Goal: Information Seeking & Learning: Learn about a topic

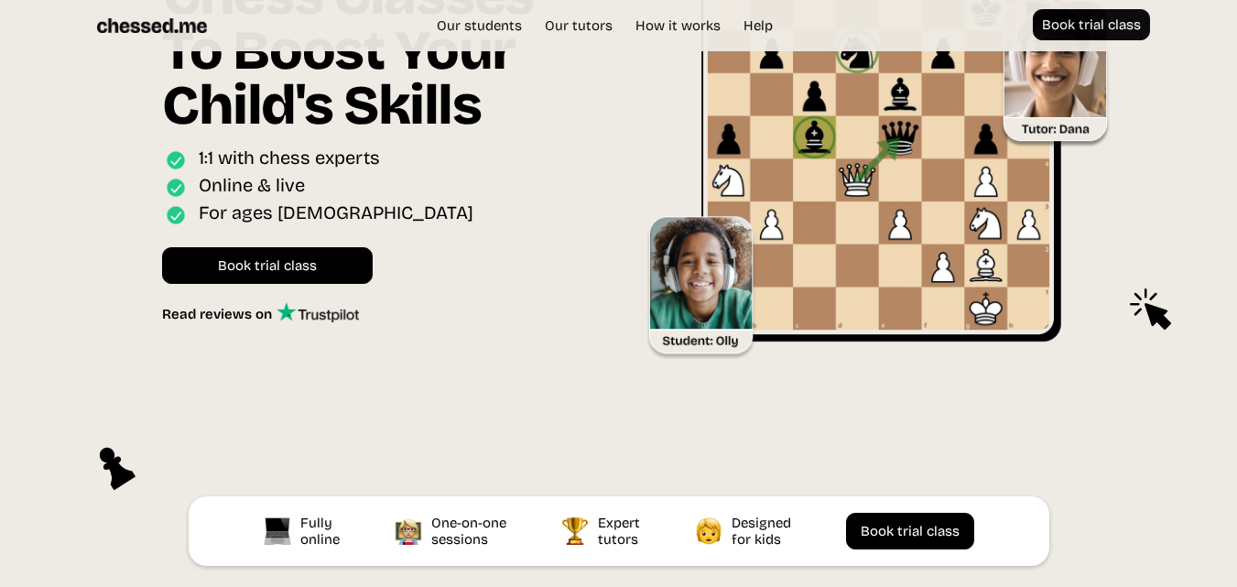
scroll to position [183, 0]
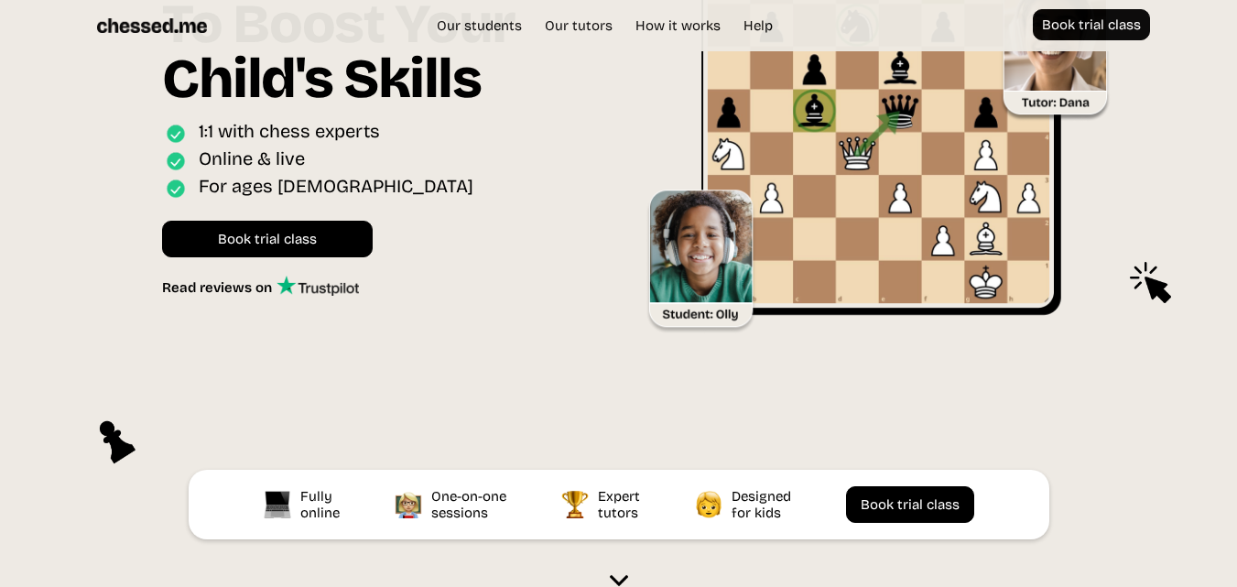
click at [440, 331] on div "Chess Classes To Boost Your Child's Skills Online interactive classes for ages …" at bounding box center [385, 128] width 465 height 465
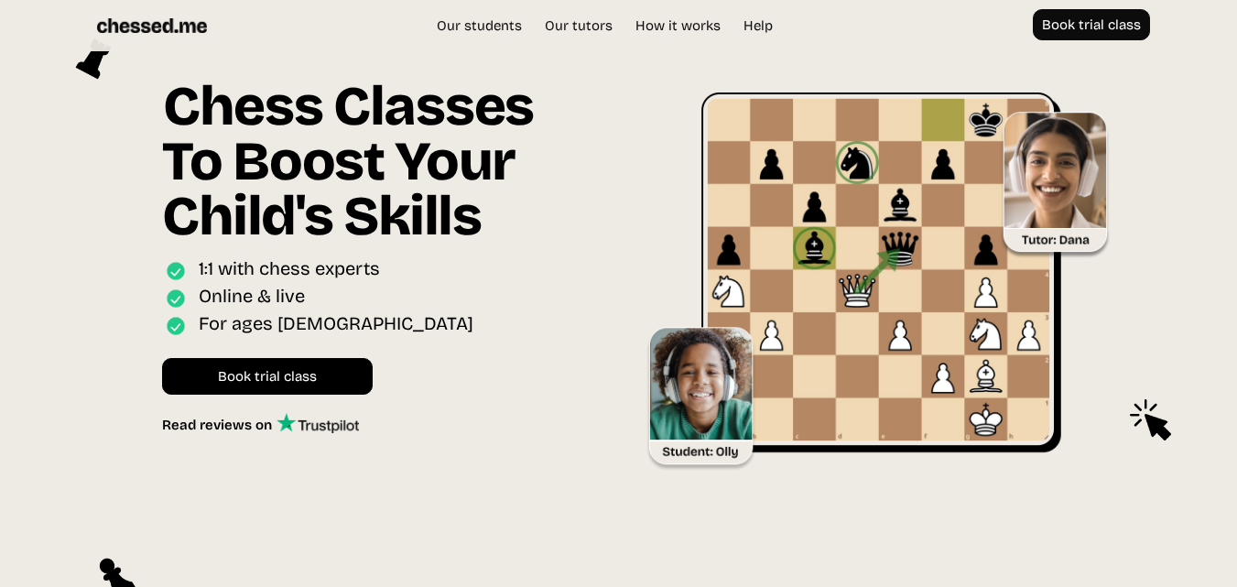
scroll to position [0, 0]
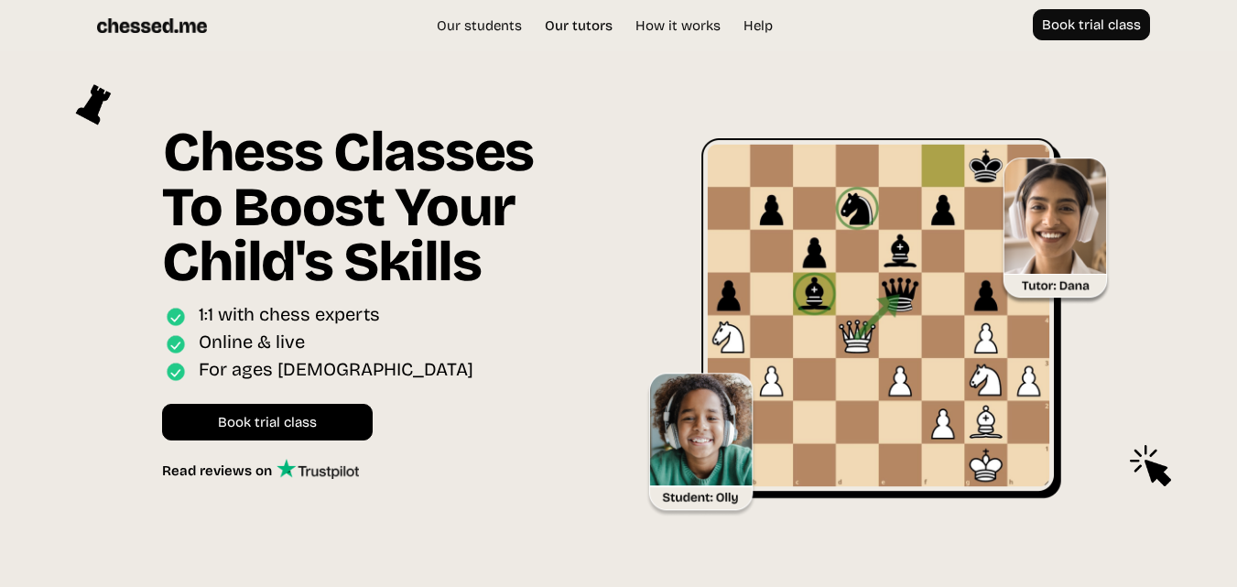
click at [578, 29] on link "Our tutors" at bounding box center [579, 25] width 86 height 18
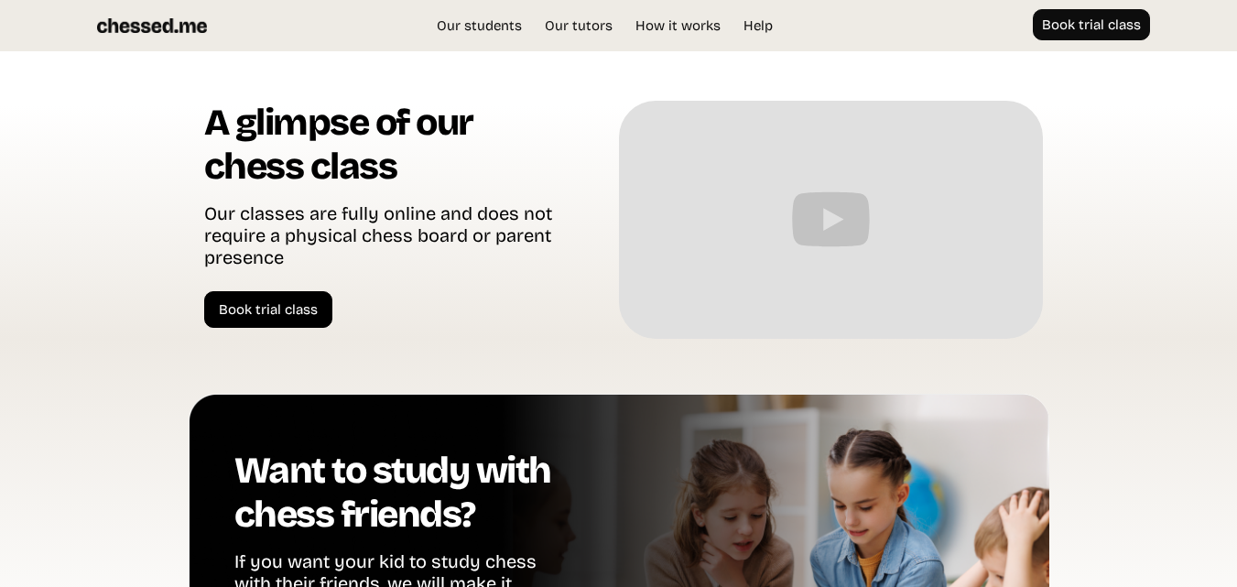
scroll to position [3627, 0]
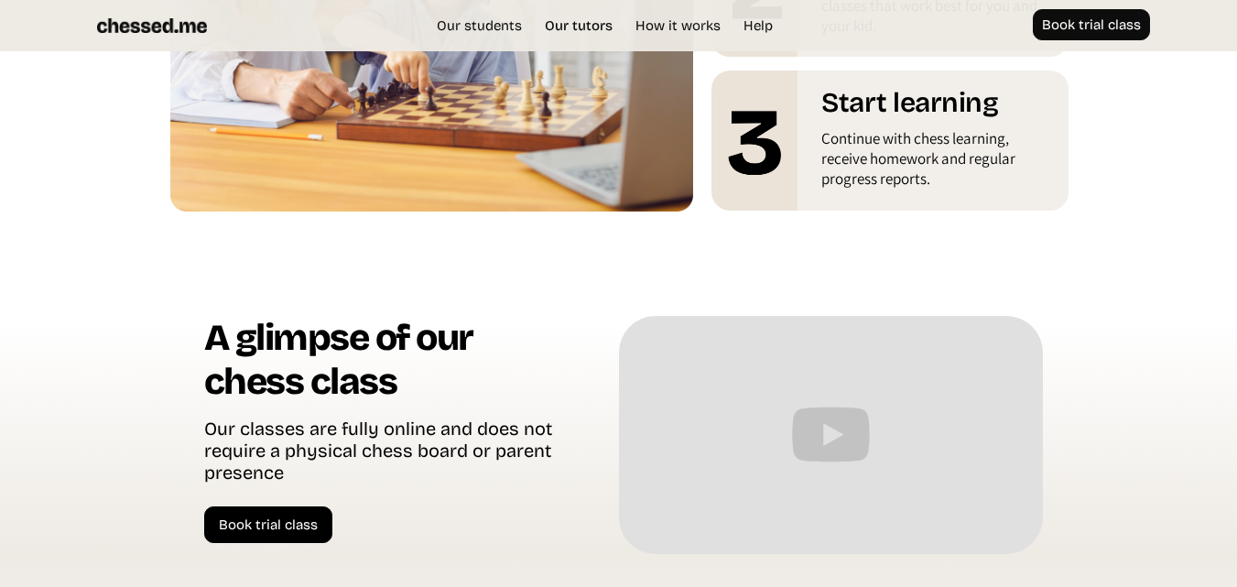
click at [586, 25] on link "Our tutors" at bounding box center [579, 25] width 86 height 18
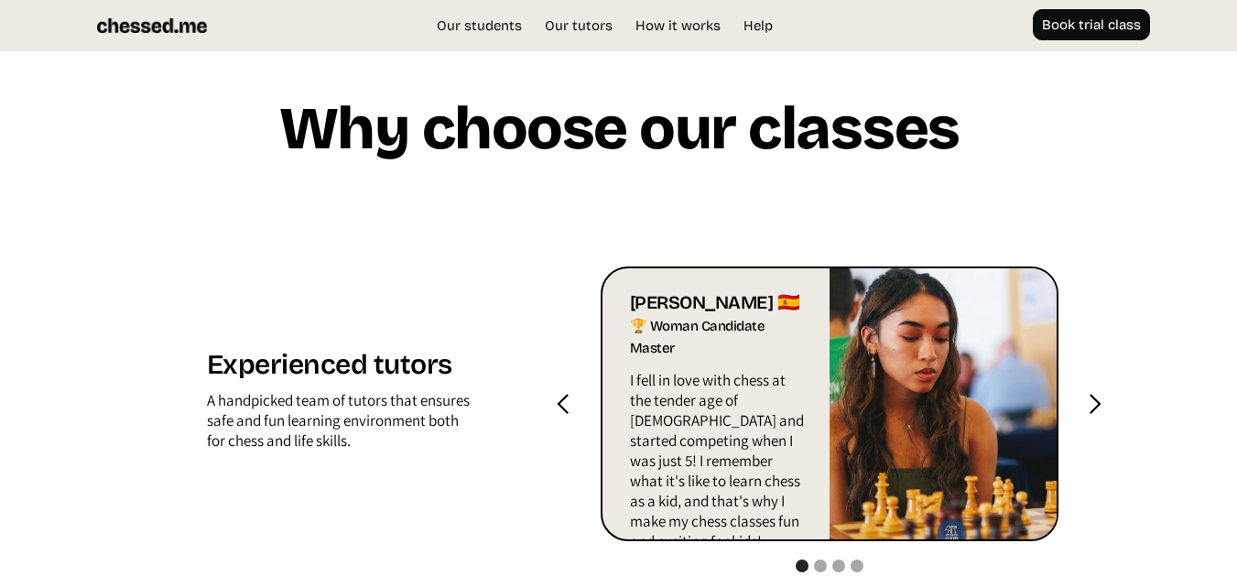
scroll to position [1704, 0]
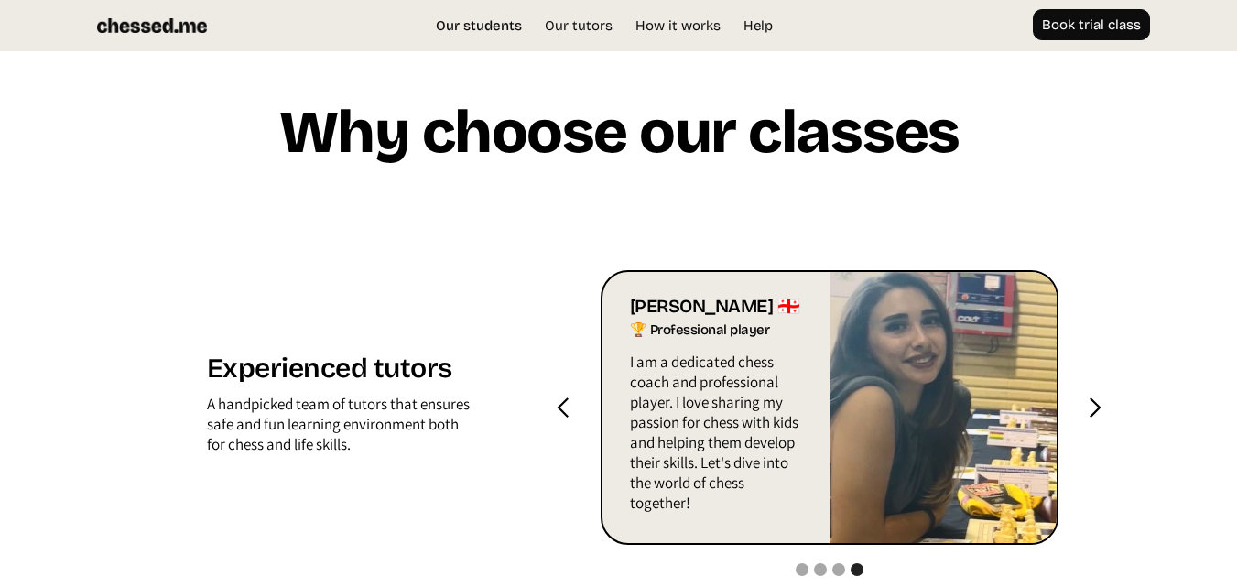
click at [494, 24] on link "Our students" at bounding box center [479, 25] width 104 height 18
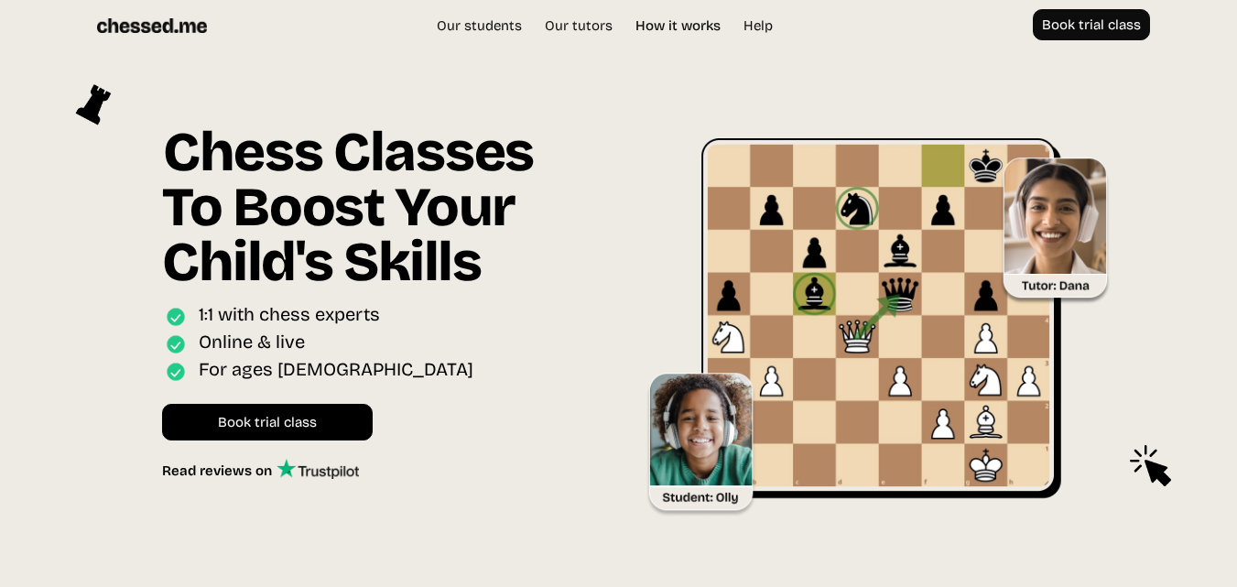
click at [684, 27] on link "How it works" at bounding box center [677, 25] width 103 height 18
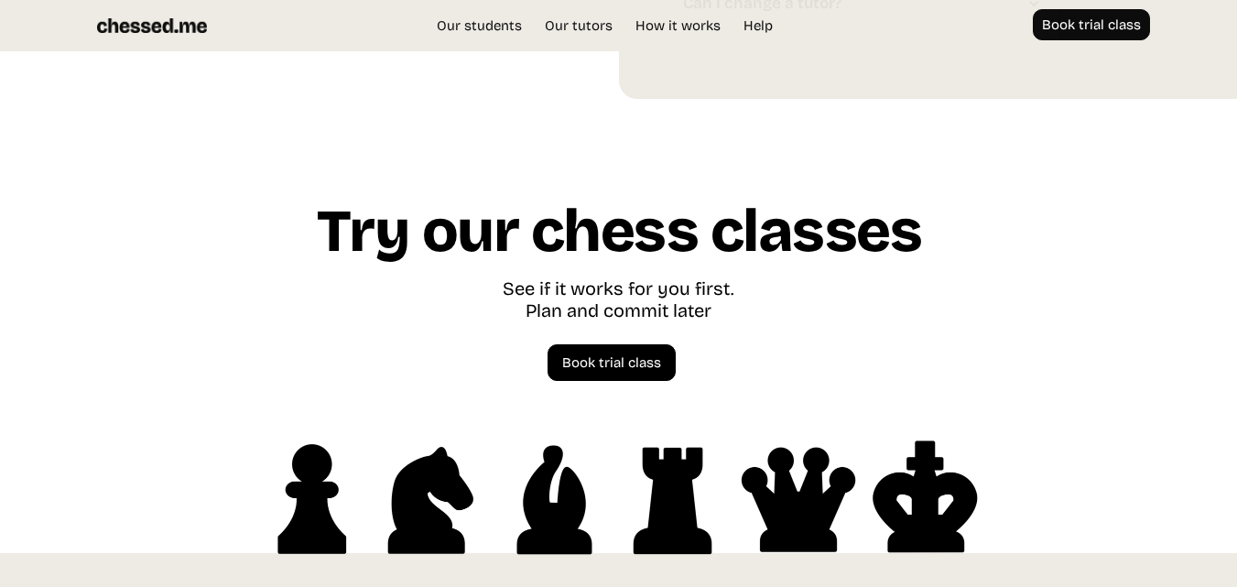
scroll to position [4912, 0]
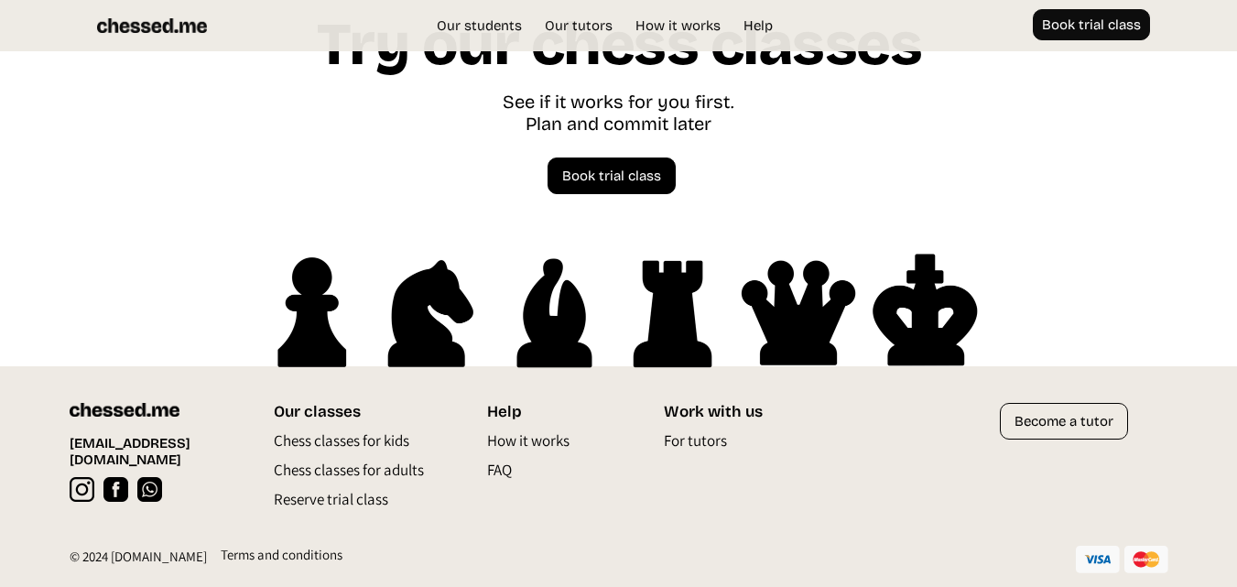
click at [510, 467] on p "FAQ" at bounding box center [499, 474] width 25 height 29
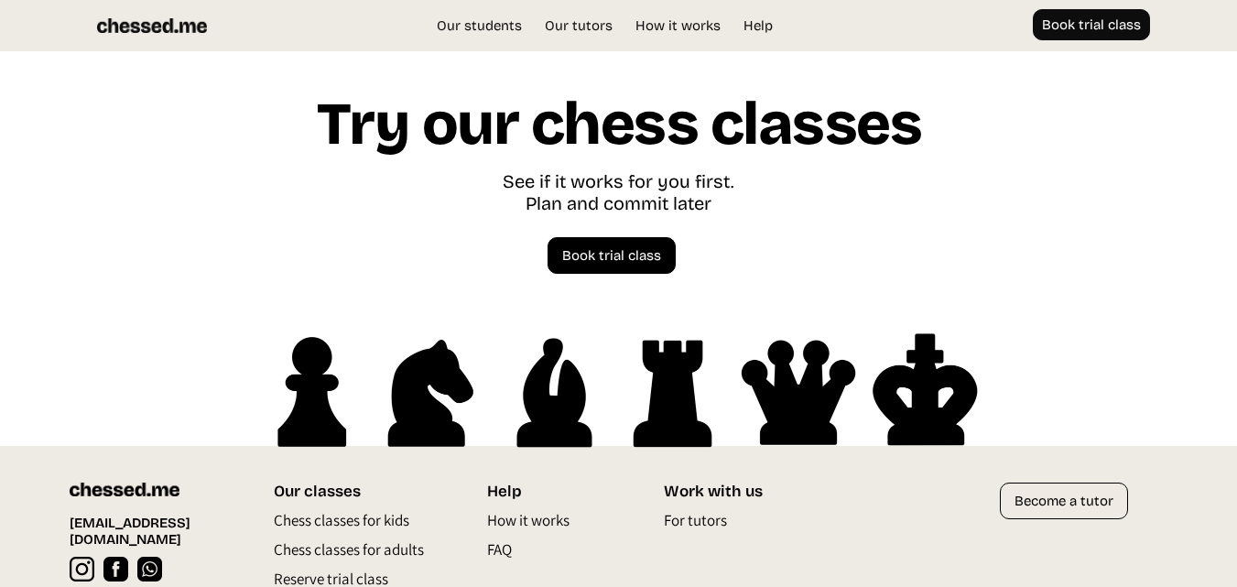
scroll to position [4912, 0]
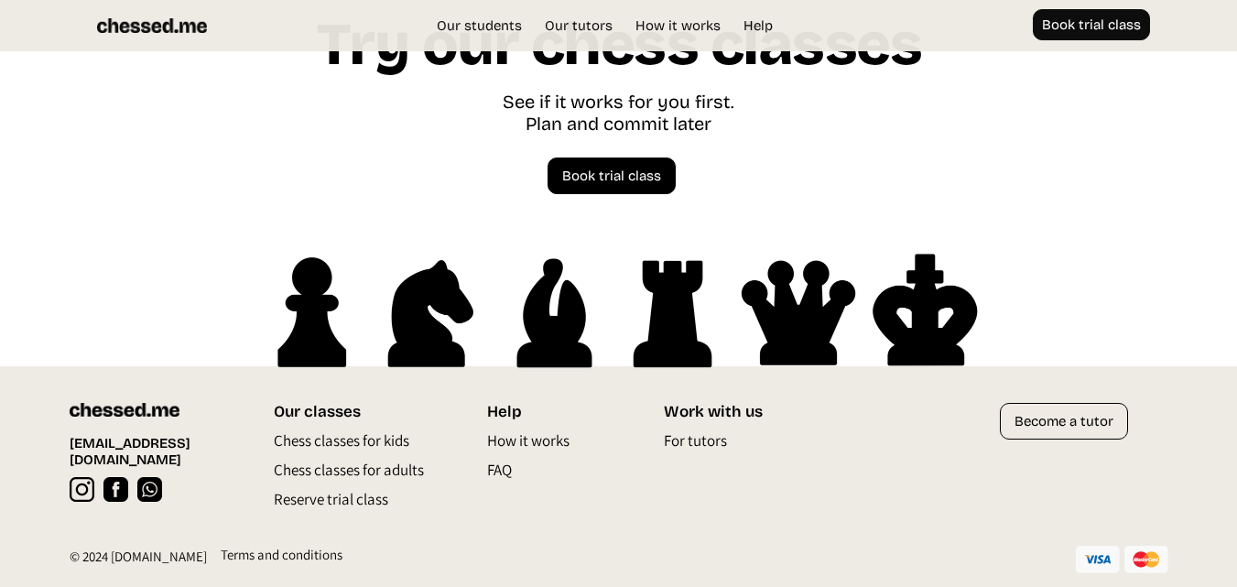
click at [356, 441] on p "Chess classes for kids" at bounding box center [342, 444] width 136 height 29
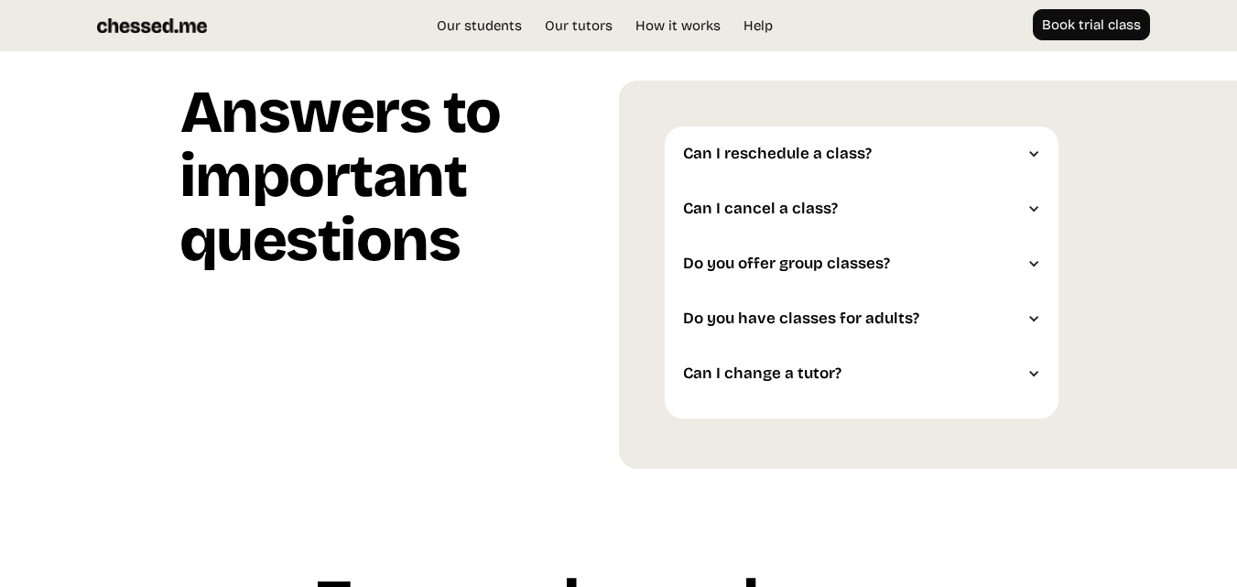
scroll to position [4912, 0]
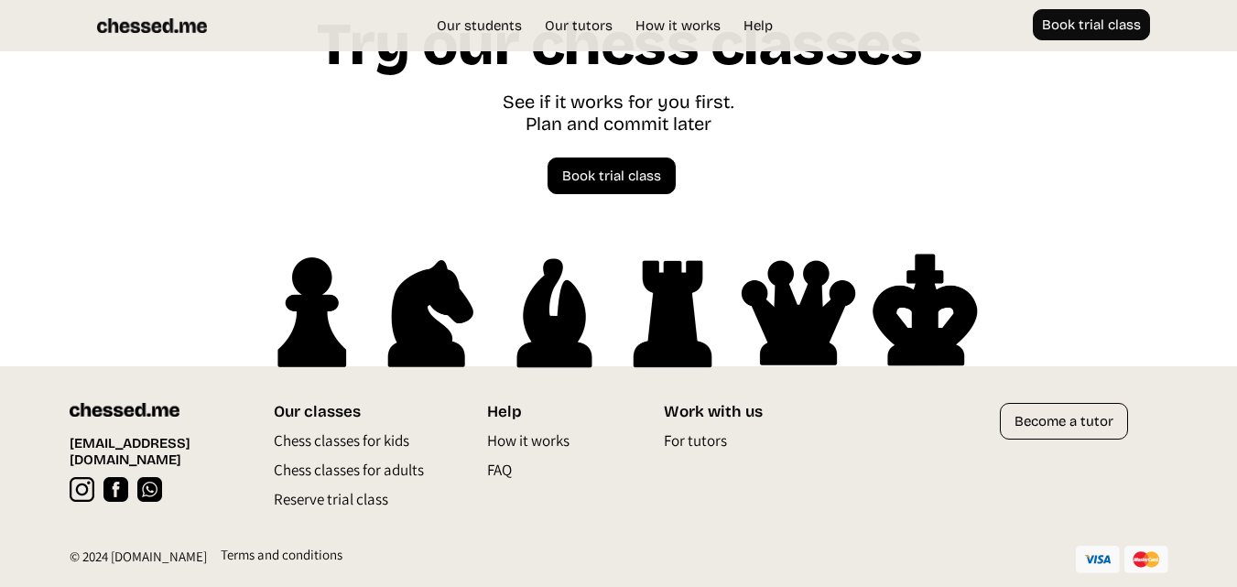
click at [505, 469] on p "FAQ" at bounding box center [499, 474] width 25 height 29
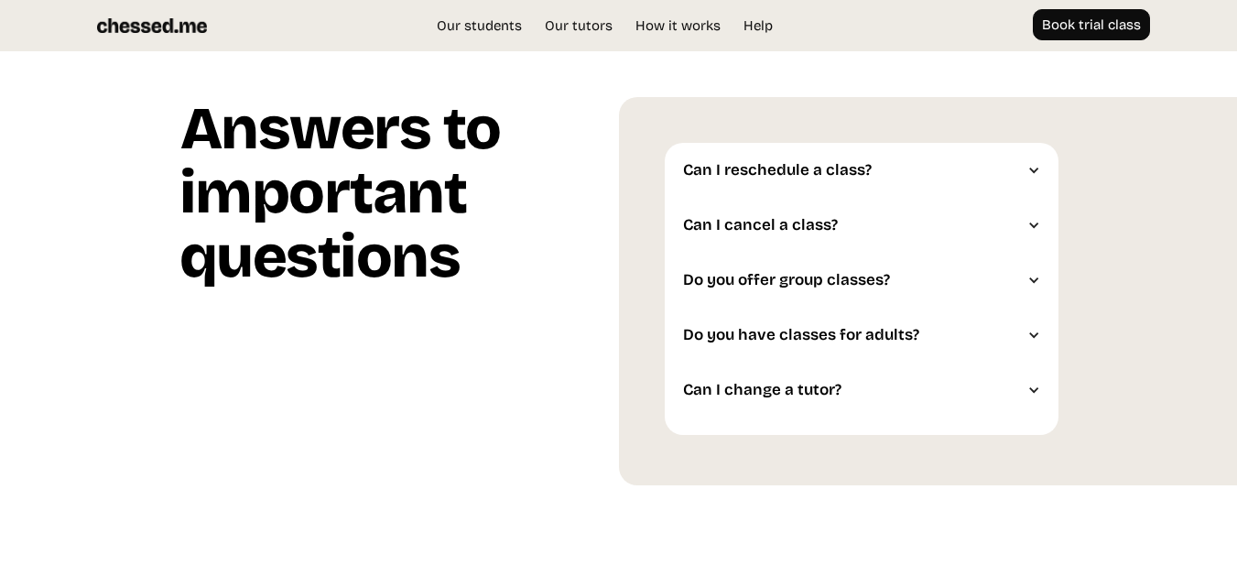
scroll to position [4335, 0]
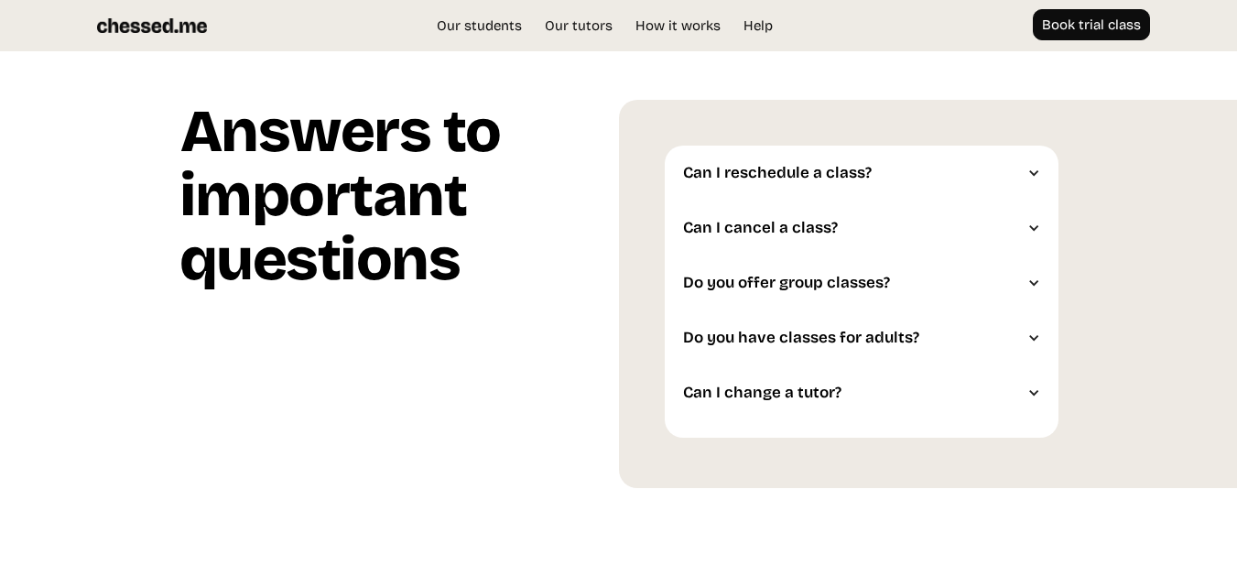
click at [1037, 170] on div at bounding box center [1033, 173] width 13 height 13
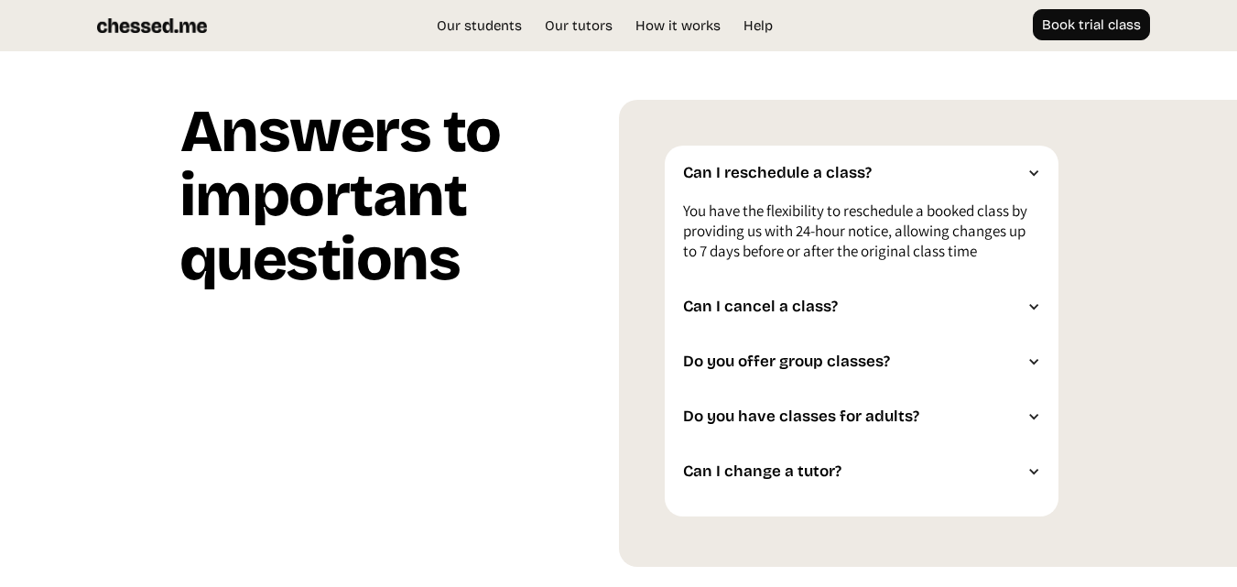
click at [1193, 220] on div "Can I reschedule a class? You have the flexibility to reschedule a booked class…" at bounding box center [928, 333] width 619 height 467
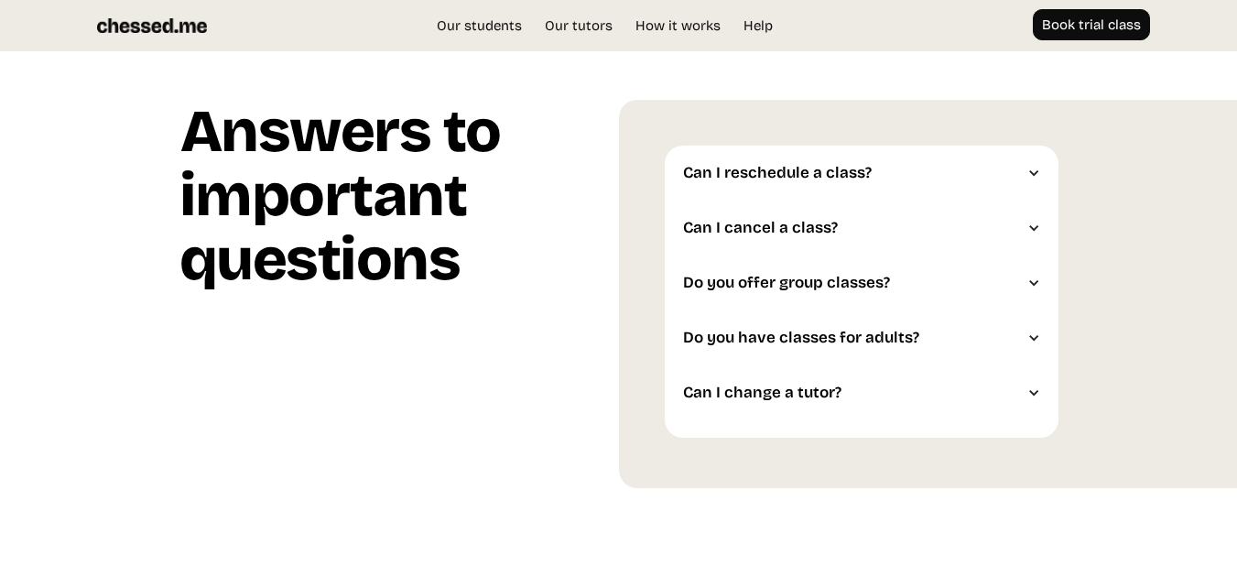
click at [1036, 230] on div at bounding box center [1033, 228] width 13 height 13
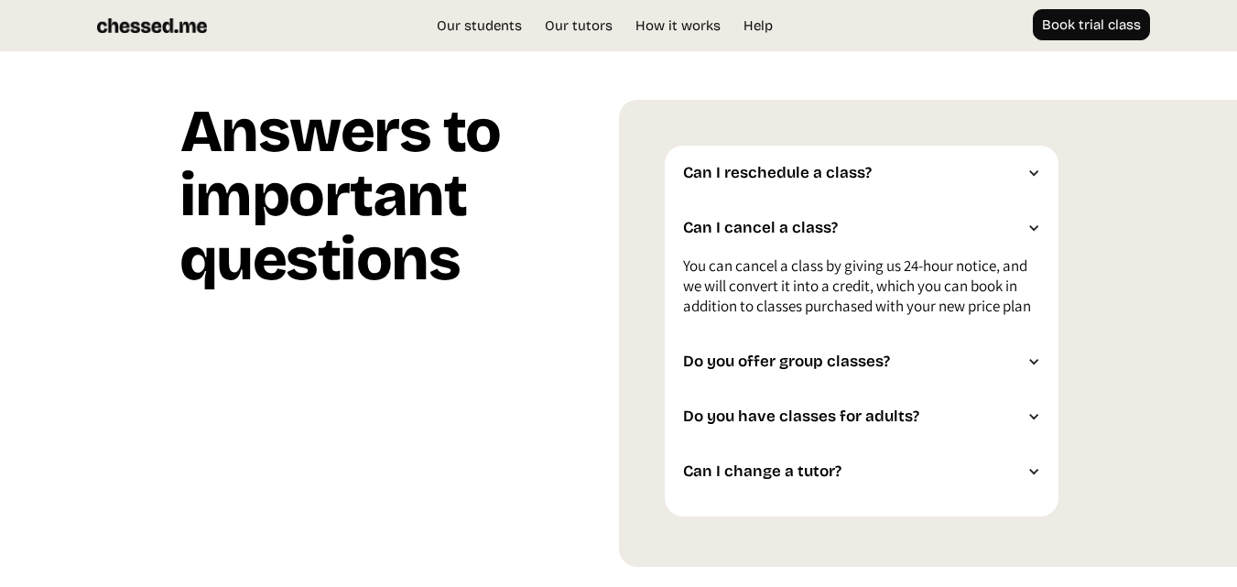
click at [1138, 266] on div "Can I reschedule a class? You have the flexibility to reschedule a booked class…" at bounding box center [928, 333] width 619 height 467
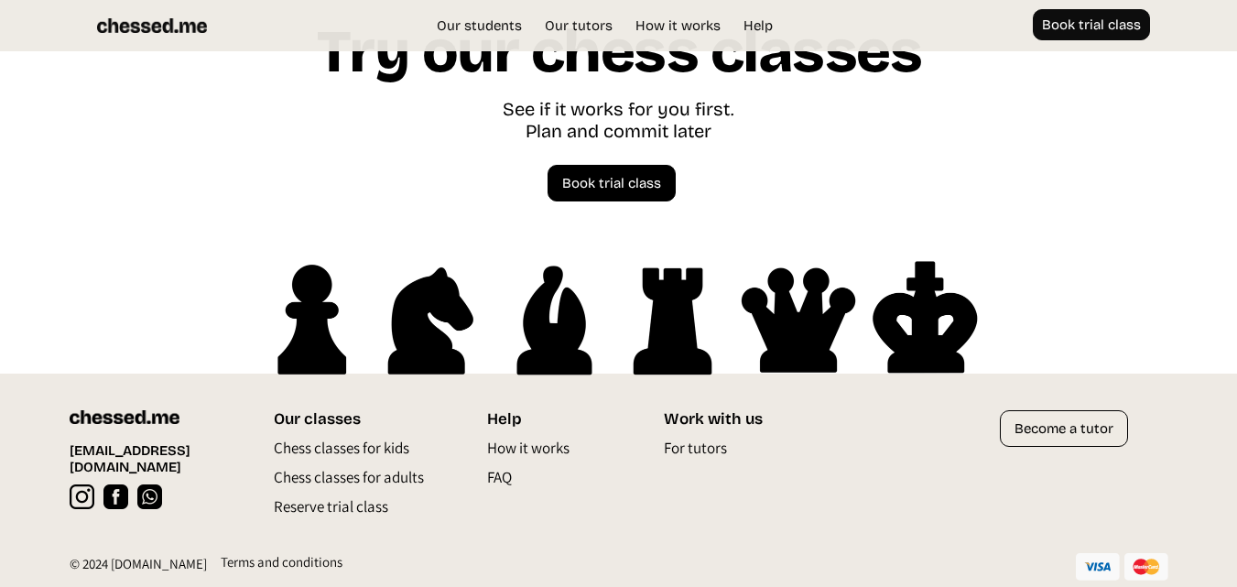
scroll to position [4912, 0]
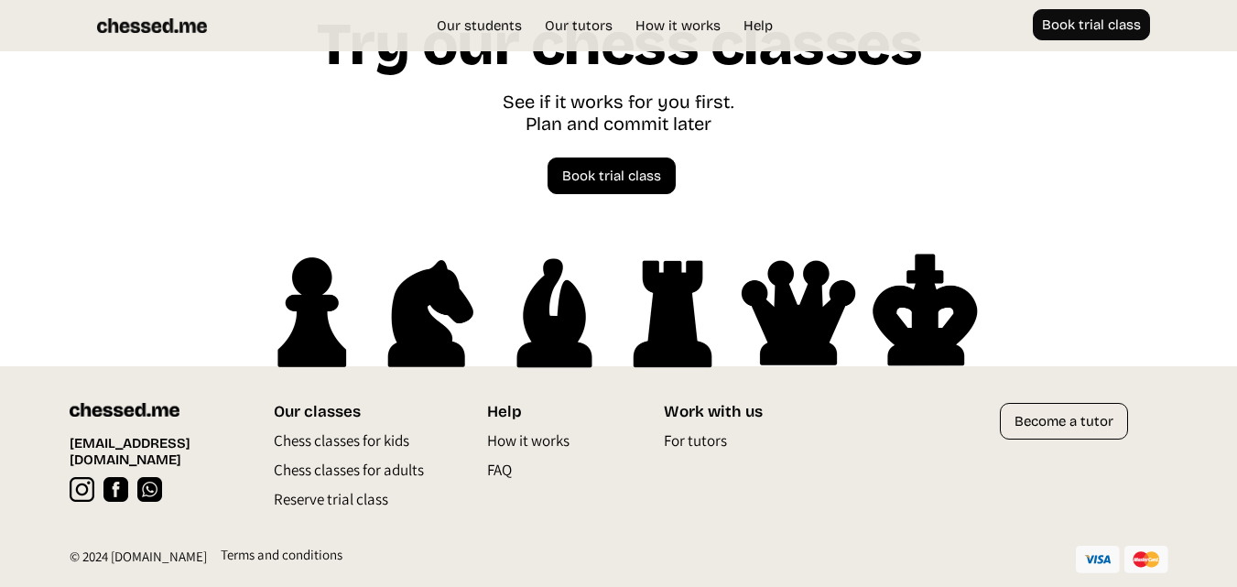
click at [505, 467] on p "FAQ" at bounding box center [499, 474] width 25 height 29
click at [1069, 418] on link "Become a tutor" at bounding box center [1064, 421] width 128 height 37
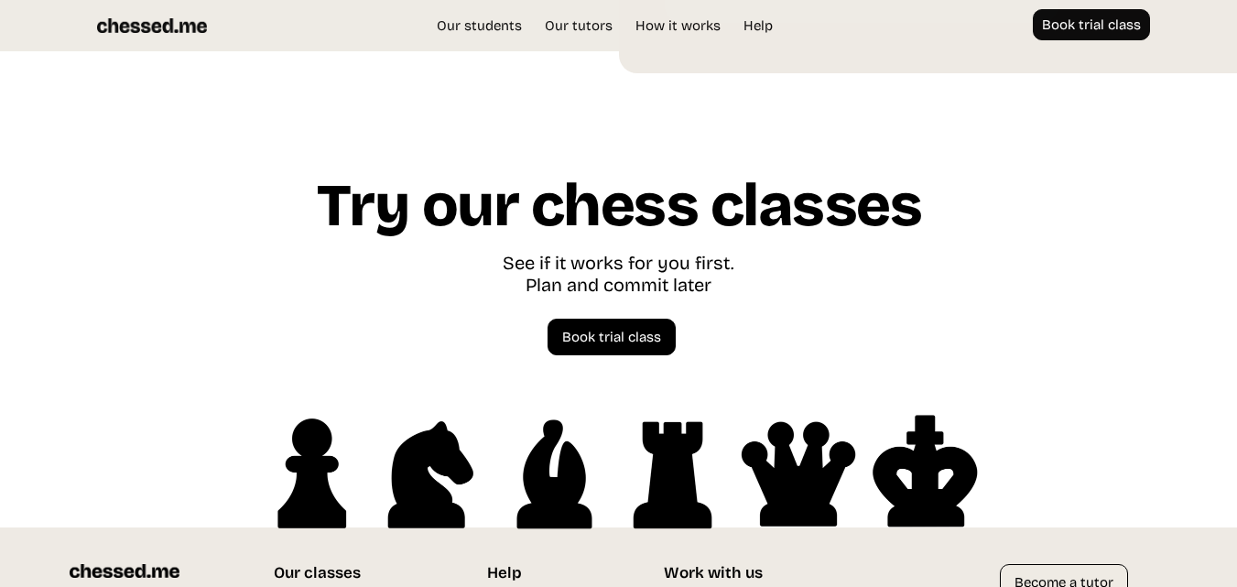
scroll to position [4659, 0]
